Goal: Understand process/instructions: Learn how to perform a task or action

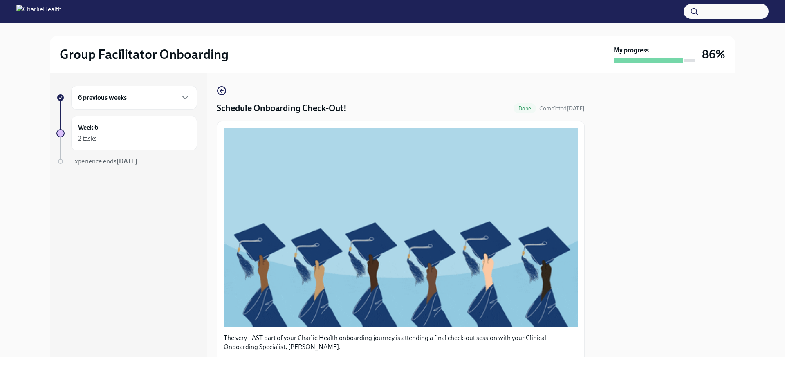
click at [112, 92] on div "6 previous weeks" at bounding box center [134, 98] width 126 height 24
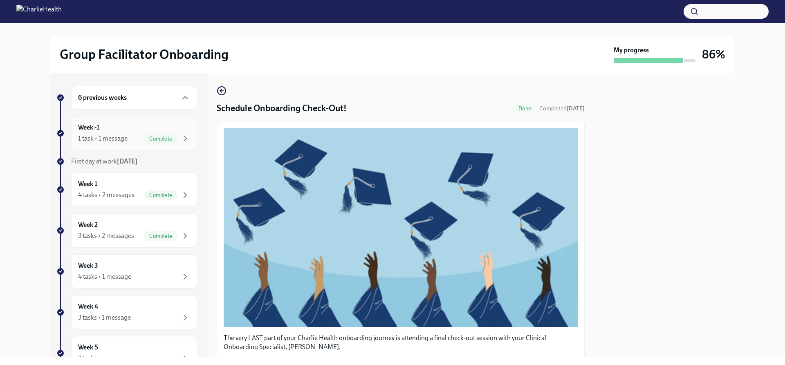
click at [111, 126] on div "Week -1 1 task • 1 message Complete" at bounding box center [134, 133] width 112 height 20
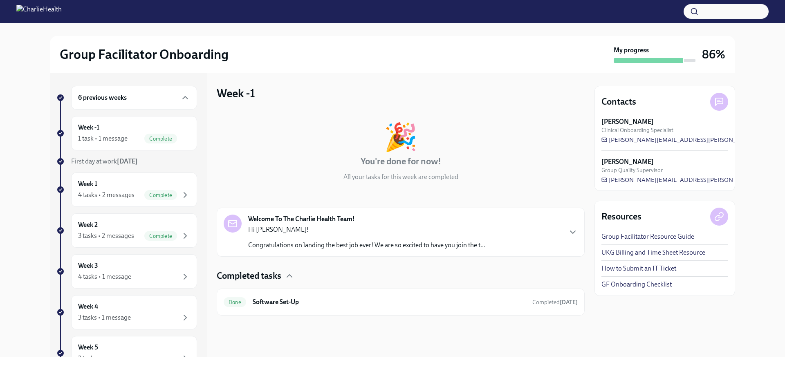
click at [334, 219] on strong "Welcome To The Charlie Health Team!" at bounding box center [301, 219] width 107 height 9
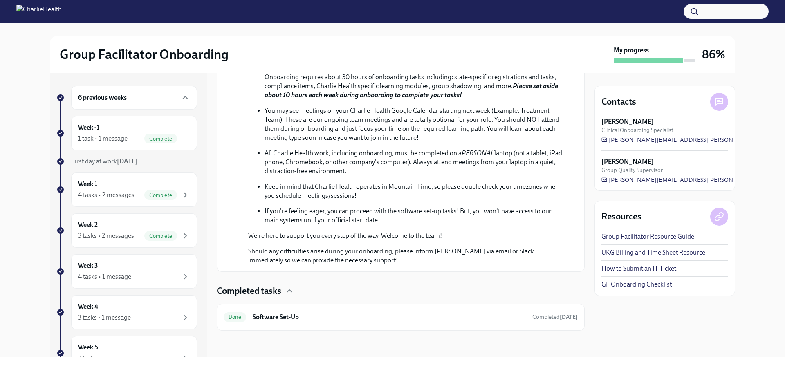
scroll to position [377, 0]
click at [295, 318] on h6 "Software Set-Up" at bounding box center [389, 317] width 273 height 9
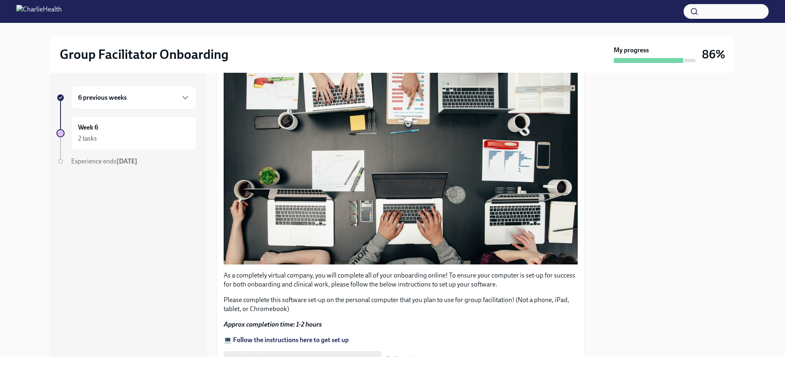
scroll to position [238, 0]
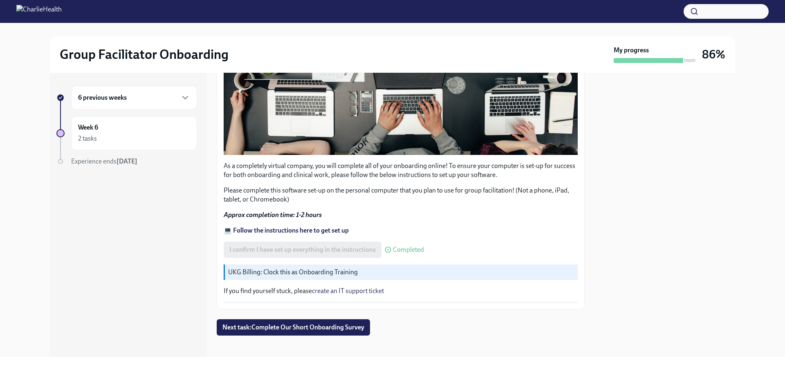
click at [298, 227] on strong "💻 Follow the instructions here to get set up" at bounding box center [286, 231] width 125 height 8
click at [123, 98] on h6 "6 previous weeks" at bounding box center [102, 97] width 49 height 9
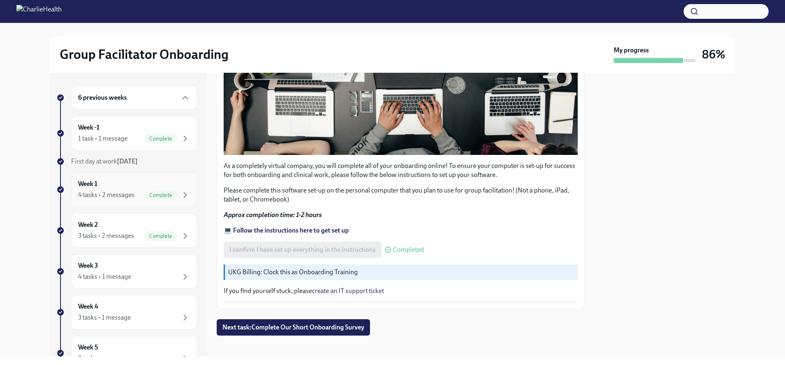
click at [140, 187] on div "Week 1 4 tasks • 2 messages Complete" at bounding box center [134, 189] width 112 height 20
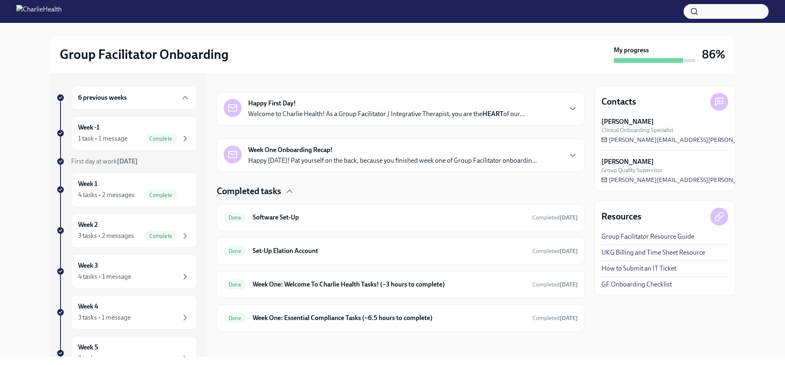
scroll to position [117, 0]
click at [289, 222] on div "Done Software Set-Up Completed [DATE]" at bounding box center [401, 216] width 354 height 13
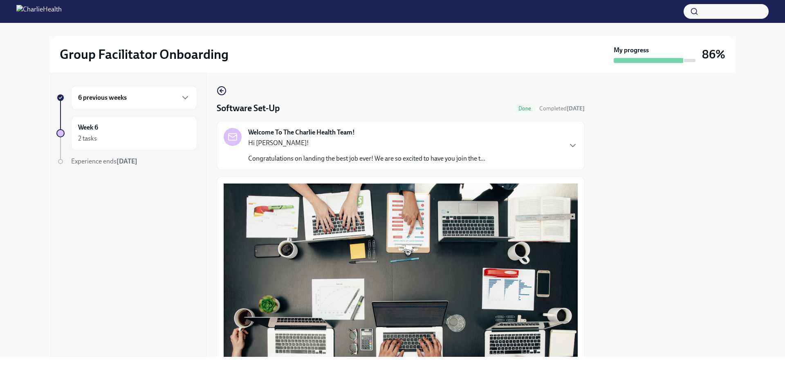
scroll to position [239, 0]
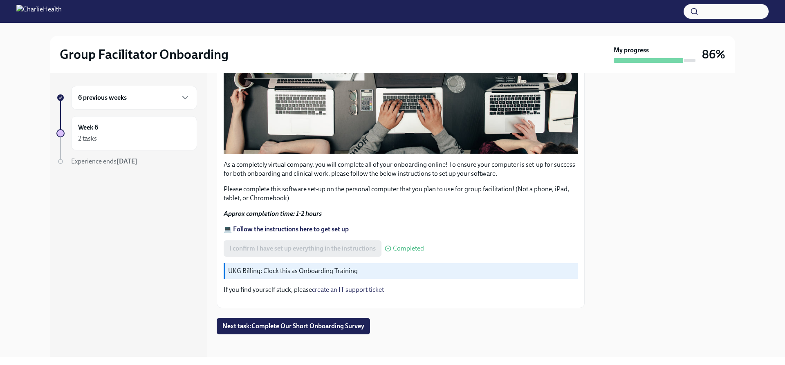
click at [101, 100] on h6 "6 previous weeks" at bounding box center [102, 97] width 49 height 9
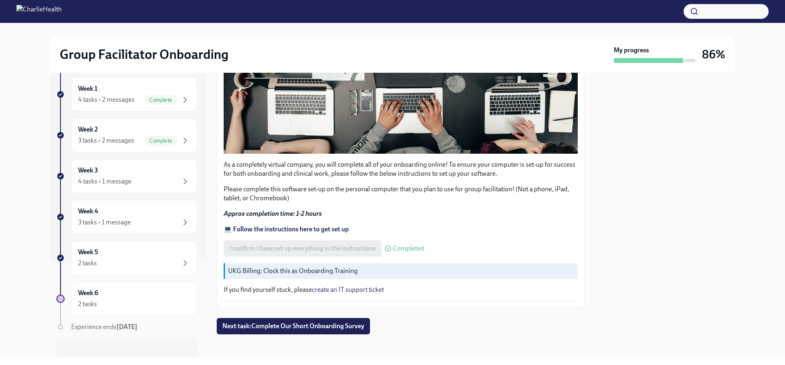
scroll to position [103, 0]
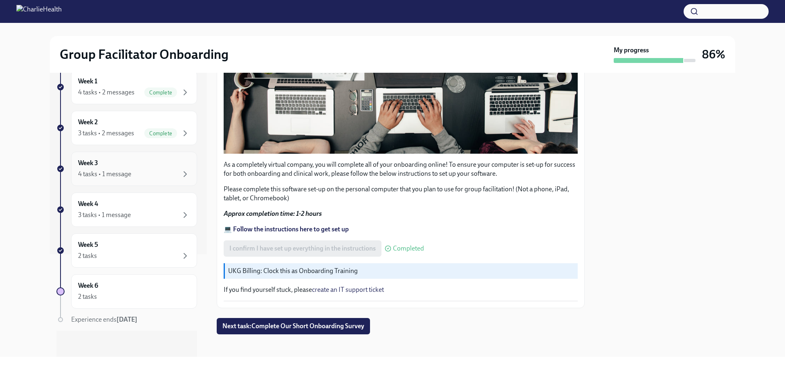
click at [124, 160] on div "Week 3 4 tasks • 1 message" at bounding box center [134, 169] width 112 height 20
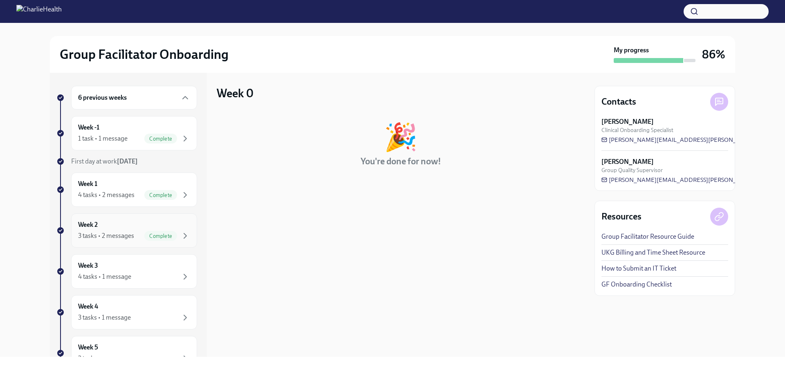
click at [133, 234] on div "3 tasks • 2 messages" at bounding box center [106, 235] width 56 height 9
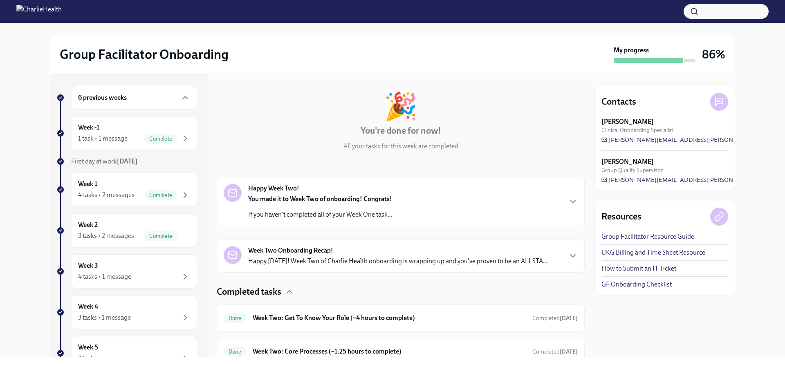
scroll to position [99, 0]
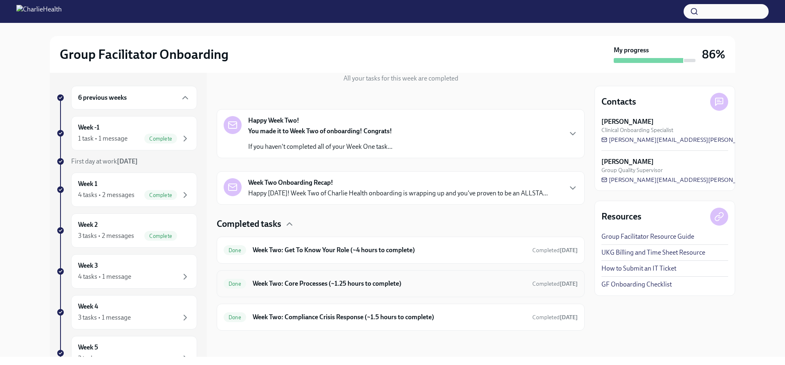
click at [313, 280] on h6 "Week Two: Core Processes (~1.25 hours to complete)" at bounding box center [389, 283] width 273 height 9
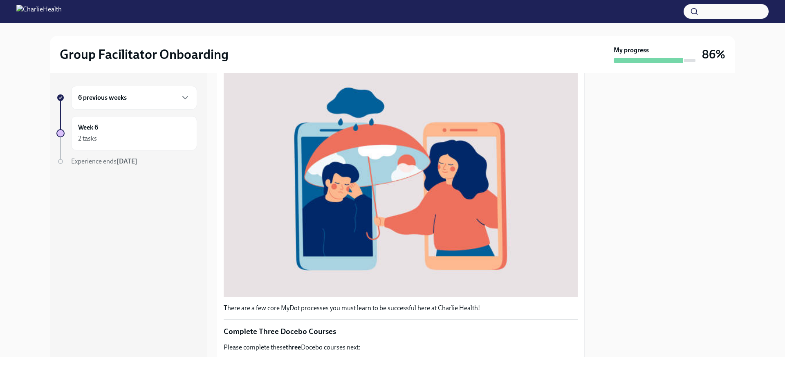
scroll to position [283, 0]
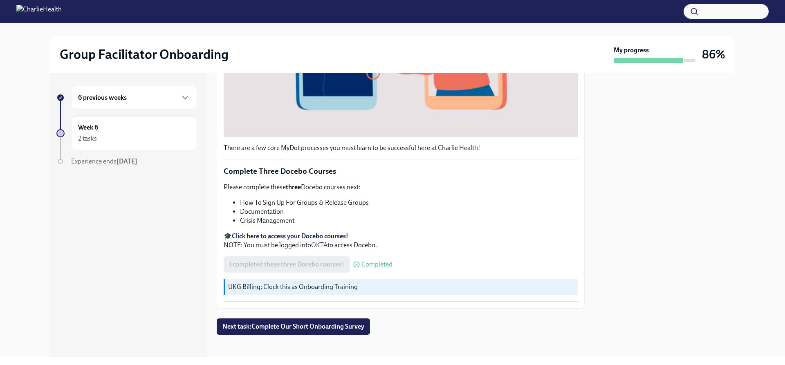
click at [283, 232] on strong "Click here to access your Docebo courses!" at bounding box center [290, 236] width 117 height 8
click at [116, 92] on div "6 previous weeks" at bounding box center [134, 98] width 126 height 24
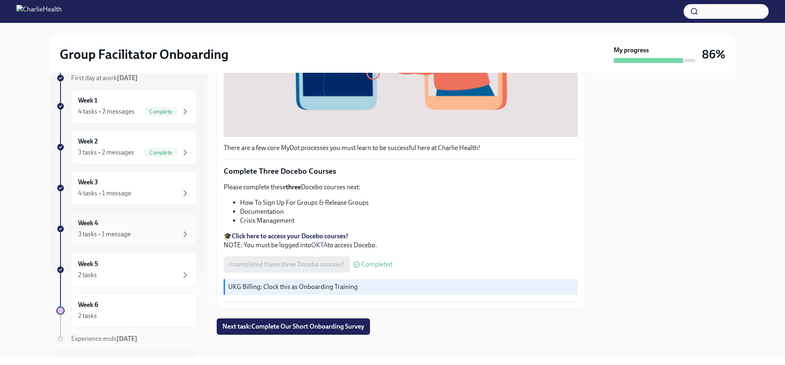
scroll to position [103, 0]
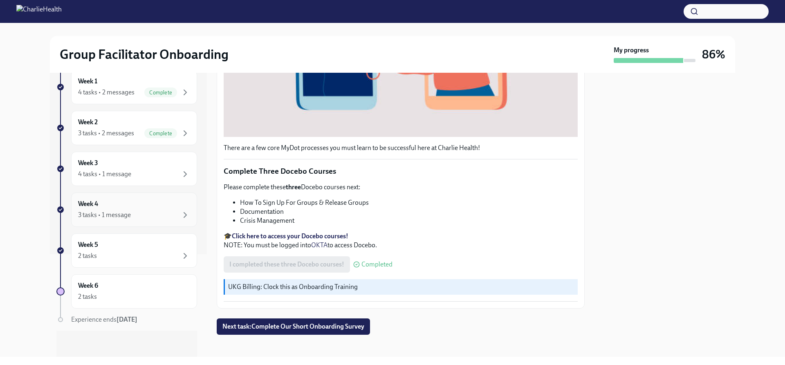
click at [131, 205] on div "Week 4 3 tasks • 1 message" at bounding box center [134, 210] width 112 height 20
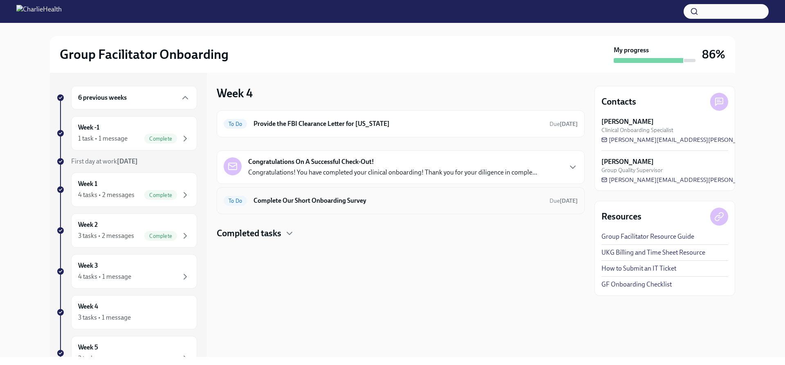
click at [312, 204] on h6 "Complete Our Short Onboarding Survey" at bounding box center [397, 200] width 289 height 9
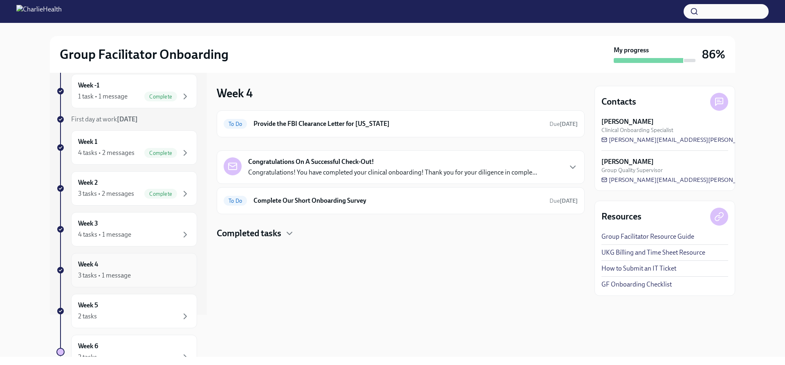
scroll to position [103, 0]
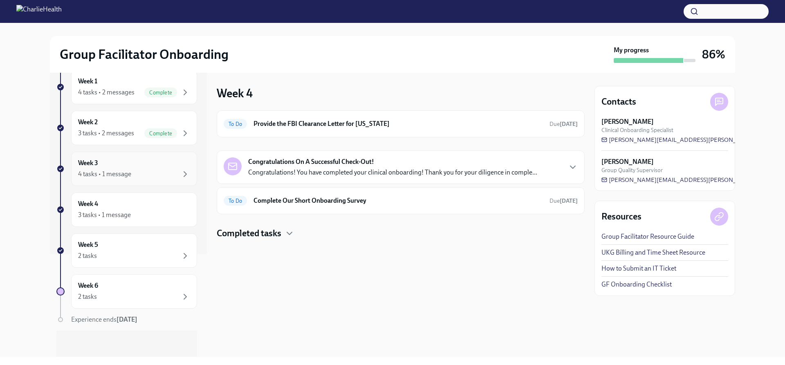
click at [102, 168] on div "Week 3 4 tasks • 1 message" at bounding box center [134, 169] width 112 height 20
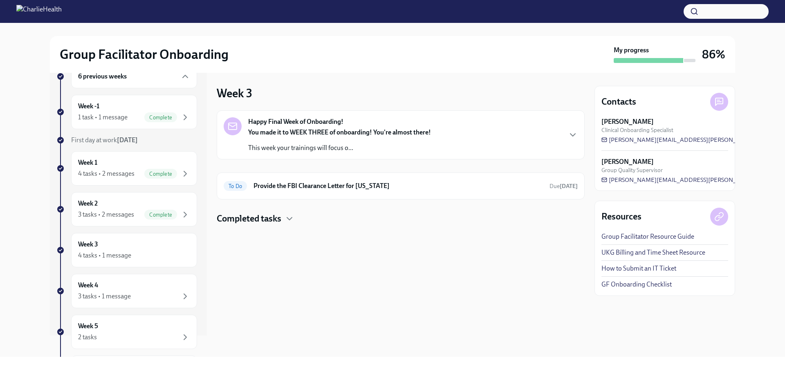
scroll to position [21, 0]
click at [106, 164] on div "Week 1 4 tasks • 2 messages Complete" at bounding box center [134, 169] width 112 height 20
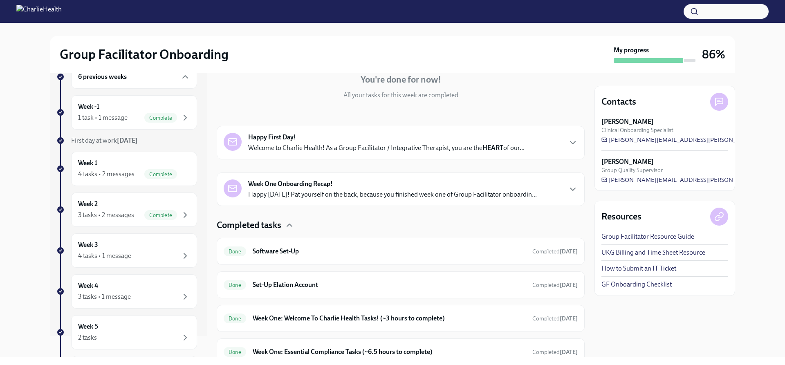
scroll to position [117, 0]
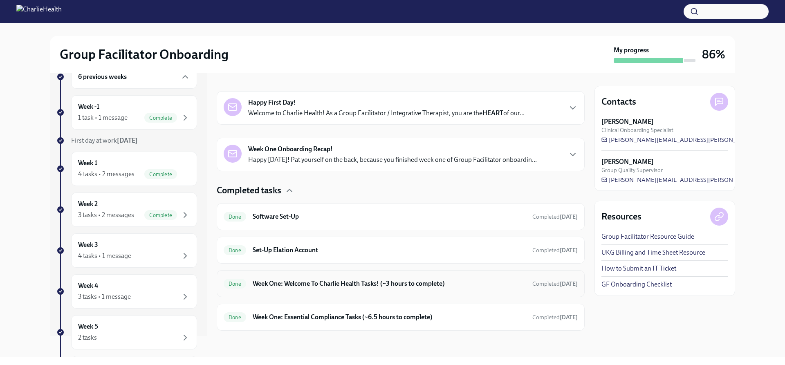
click at [334, 284] on h6 "Week One: Welcome To Charlie Health Tasks! (~3 hours to complete)" at bounding box center [389, 283] width 273 height 9
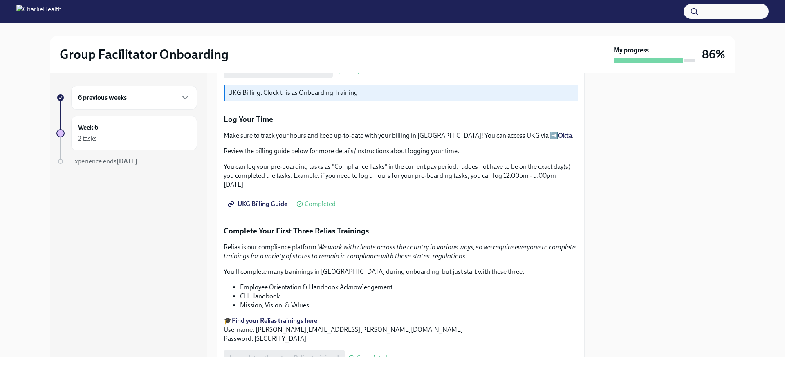
scroll to position [859, 0]
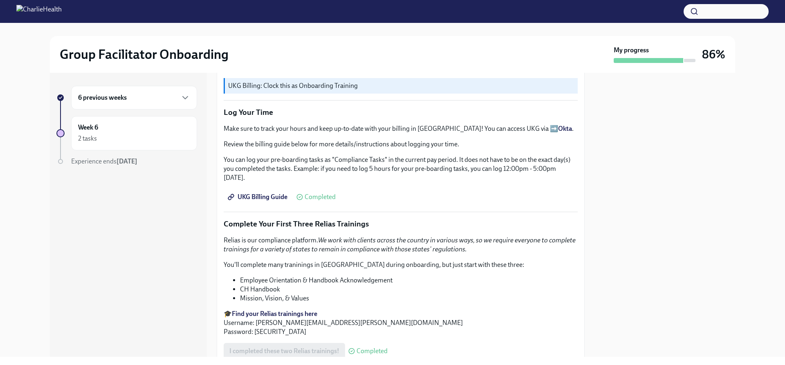
click at [265, 193] on span "UKG Billing Guide" at bounding box center [258, 197] width 58 height 8
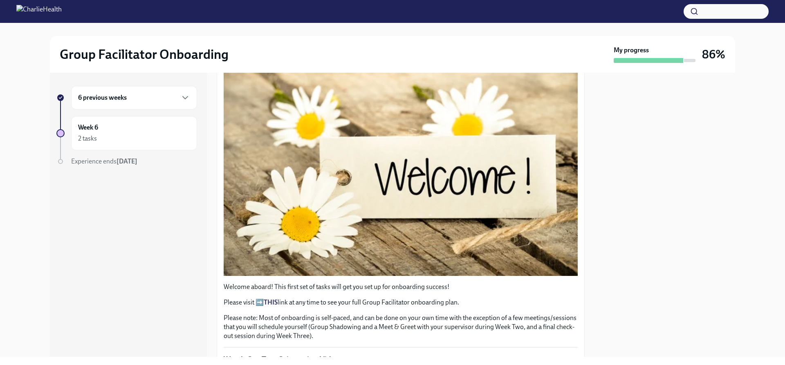
scroll to position [206, 0]
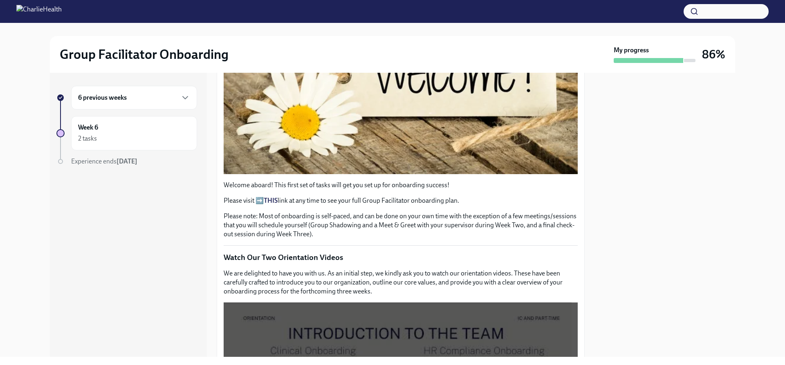
click at [273, 197] on strong "THIS" at bounding box center [271, 201] width 14 height 8
